Goal: Task Accomplishment & Management: Manage account settings

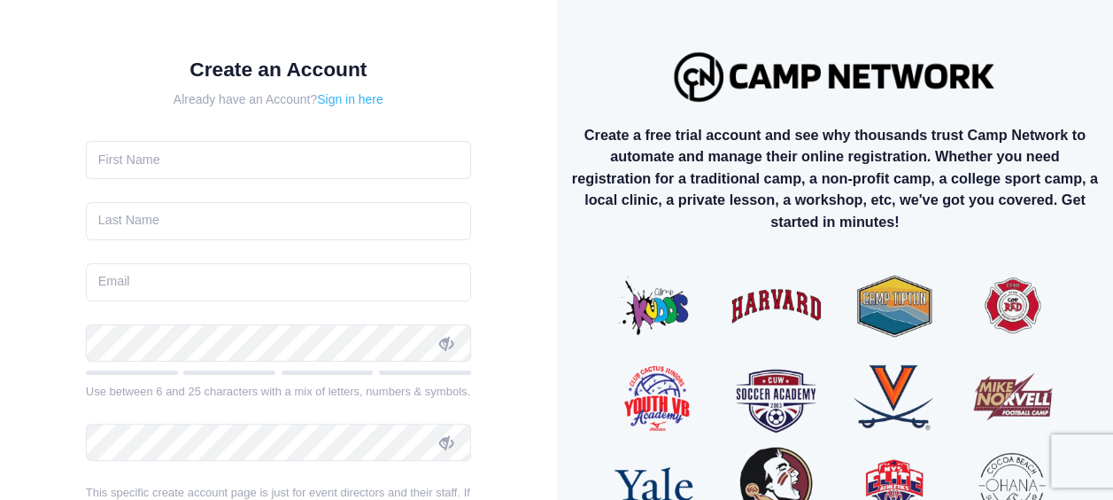
click at [360, 100] on link "Sign in here" at bounding box center [350, 99] width 66 height 14
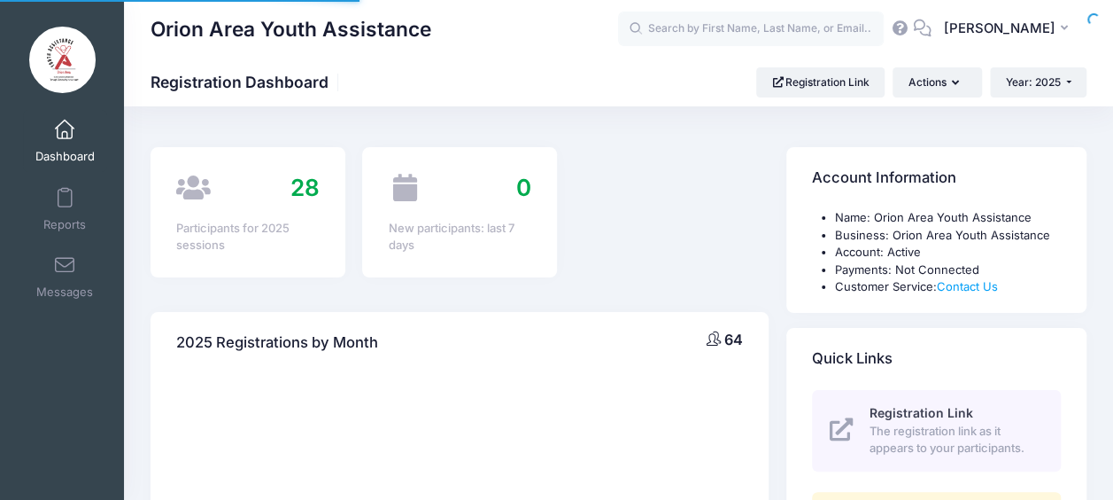
select select
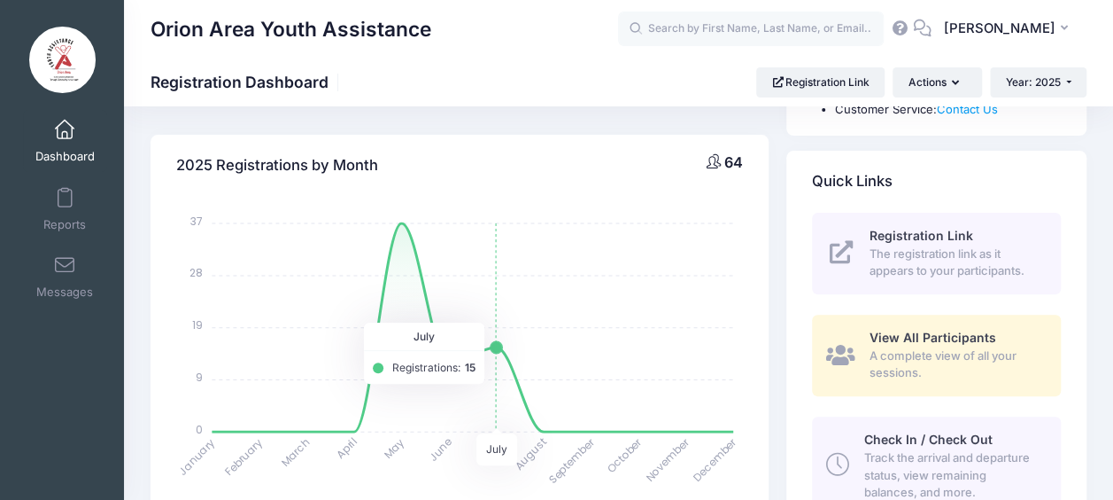
scroll to position [620, 0]
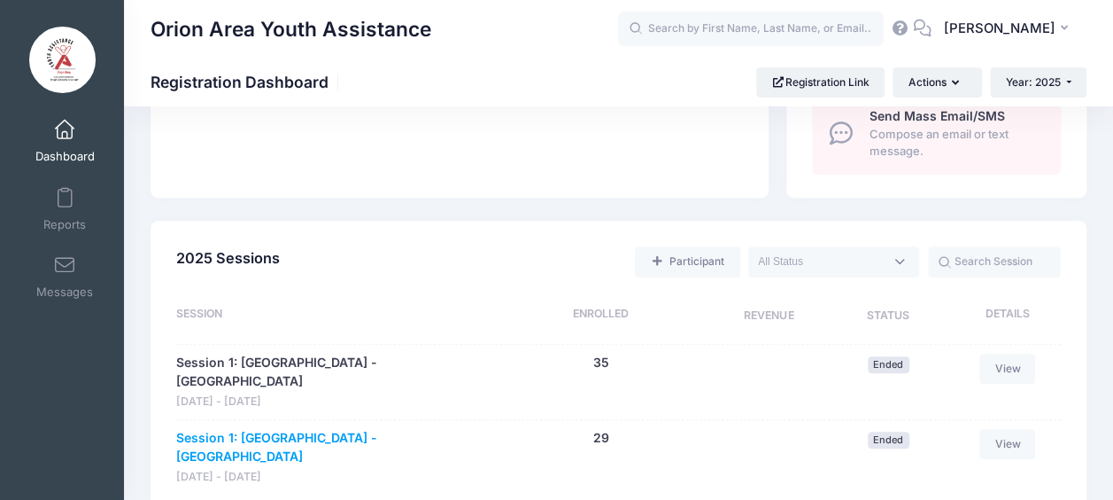
click at [384, 429] on link "Session 1: [GEOGRAPHIC_DATA] - [GEOGRAPHIC_DATA]" at bounding box center [331, 447] width 310 height 37
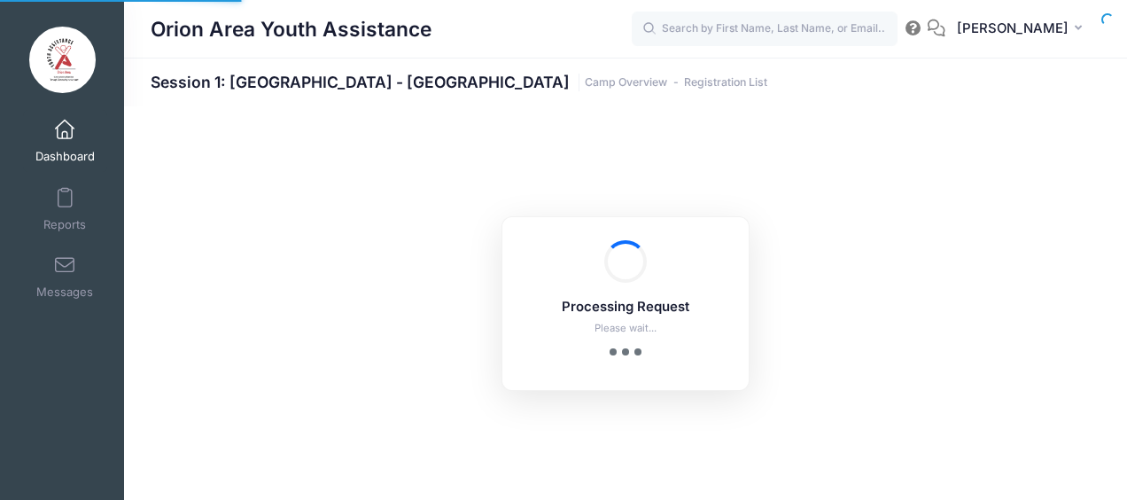
select select "10"
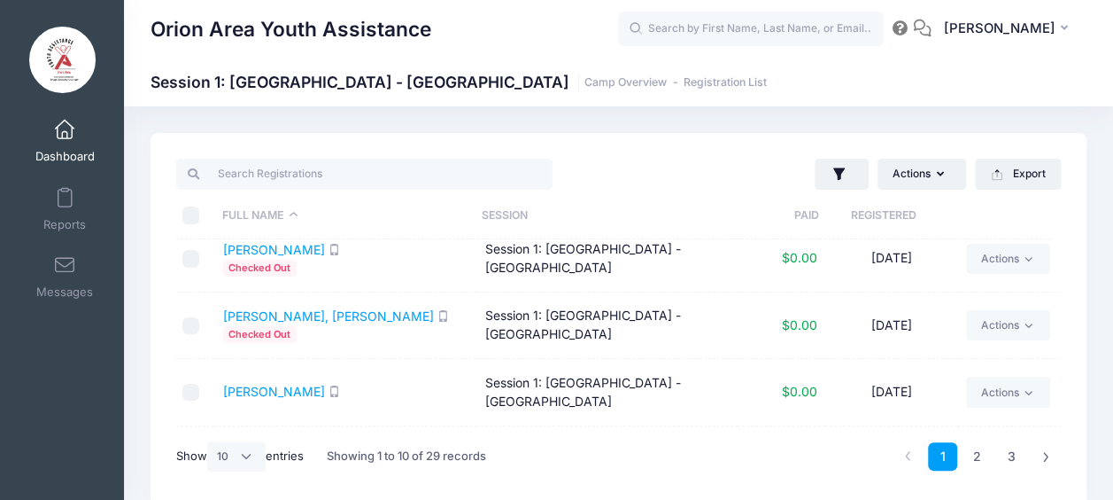
scroll to position [146, 0]
click at [1004, 322] on link "Actions" at bounding box center [1008, 326] width 84 height 30
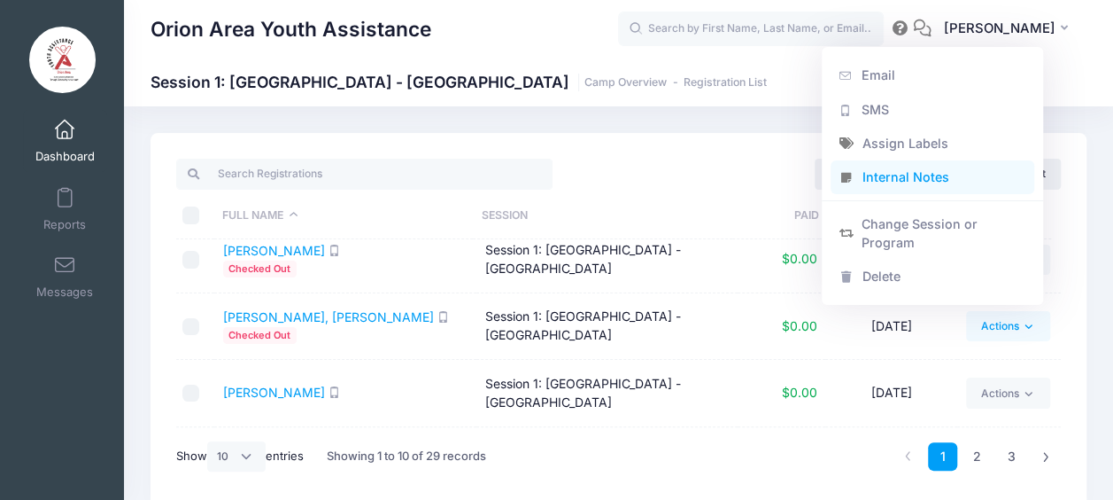
click at [921, 168] on link "Internal Notes" at bounding box center [933, 177] width 205 height 34
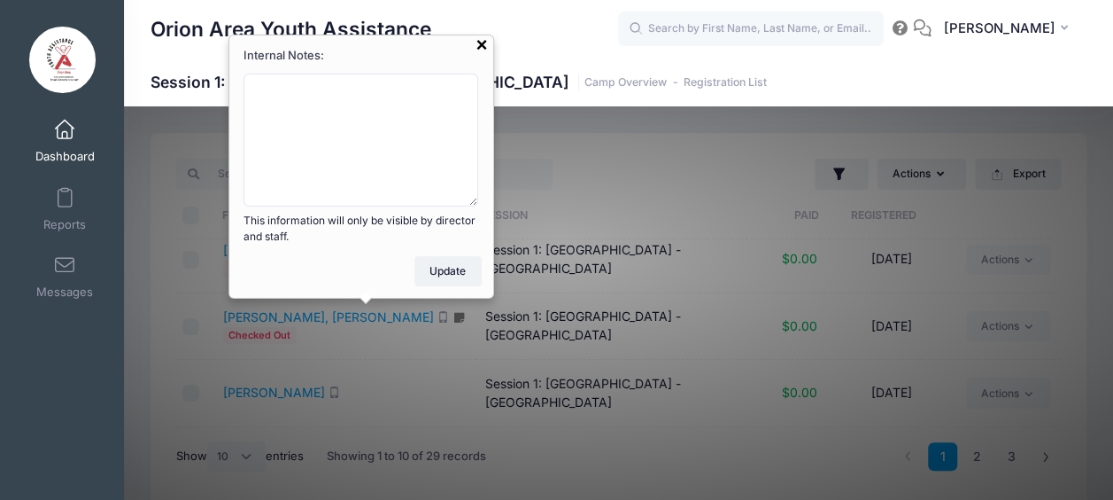
click at [484, 47] on div at bounding box center [482, 48] width 12 height 14
